Goal: Transaction & Acquisition: Purchase product/service

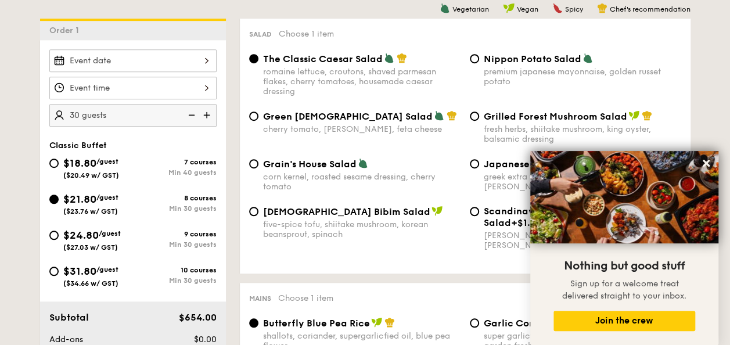
scroll to position [313, 0]
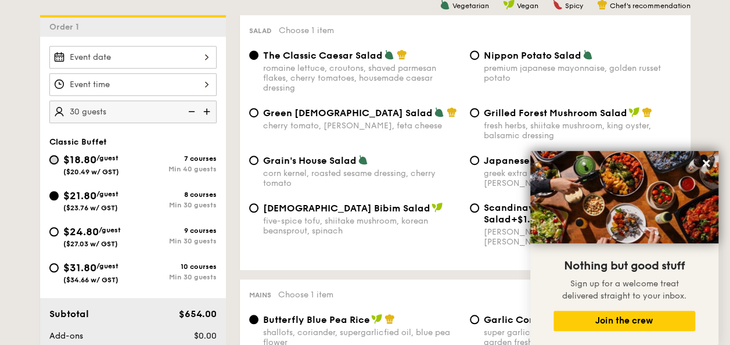
click at [56, 156] on input "$18.80 /guest ($20.49 w/ GST) 7 courses Min 40 guests" at bounding box center [53, 159] width 9 height 9
radio input "true"
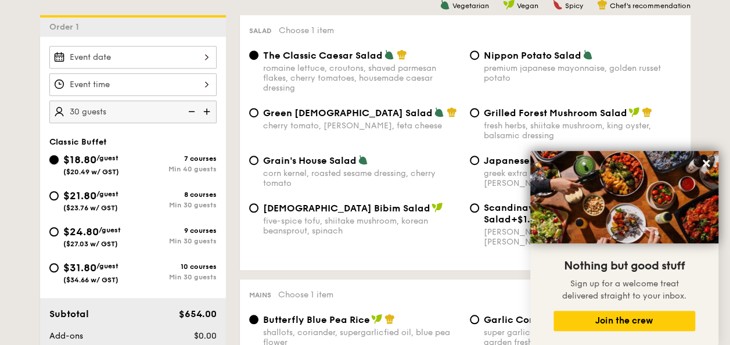
radio input "true"
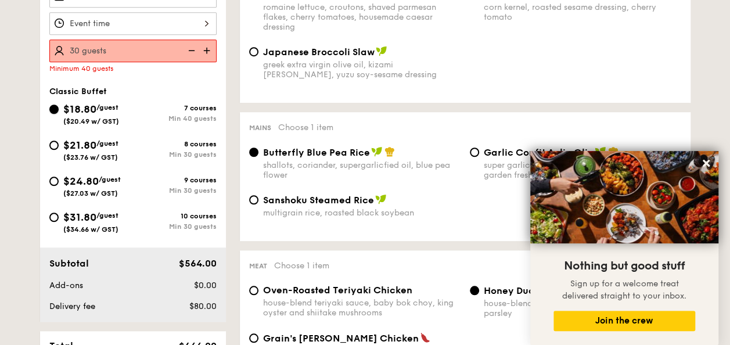
scroll to position [375, 0]
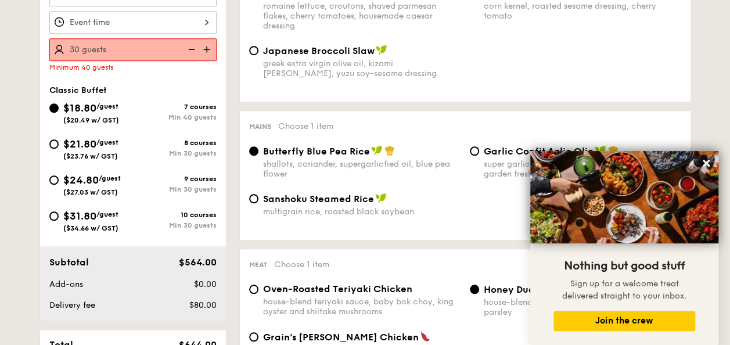
click at [207, 40] on img at bounding box center [207, 49] width 17 height 22
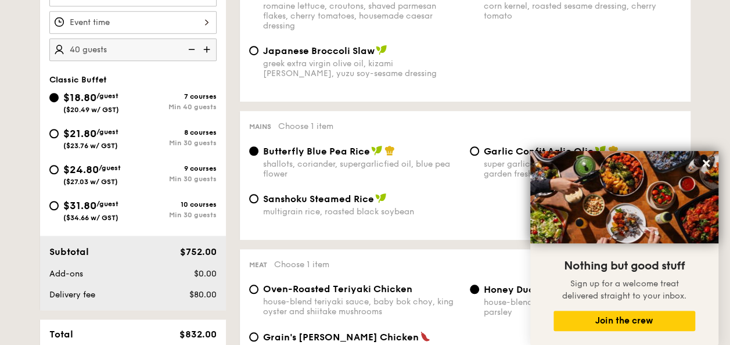
click at [207, 40] on img at bounding box center [207, 49] width 17 height 22
click at [185, 47] on img at bounding box center [190, 49] width 17 height 22
type input "40 guests"
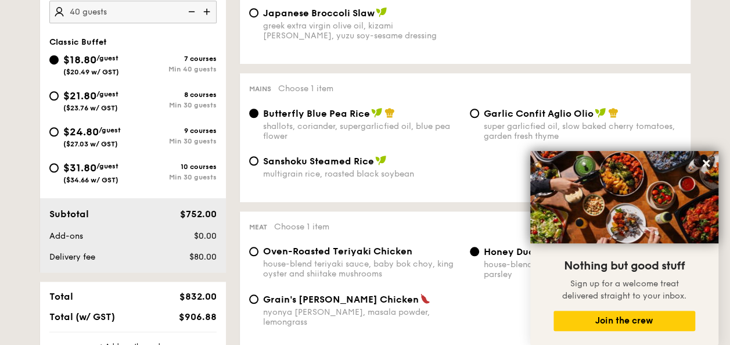
scroll to position [411, 0]
